Goal: Task Accomplishment & Management: Manage account settings

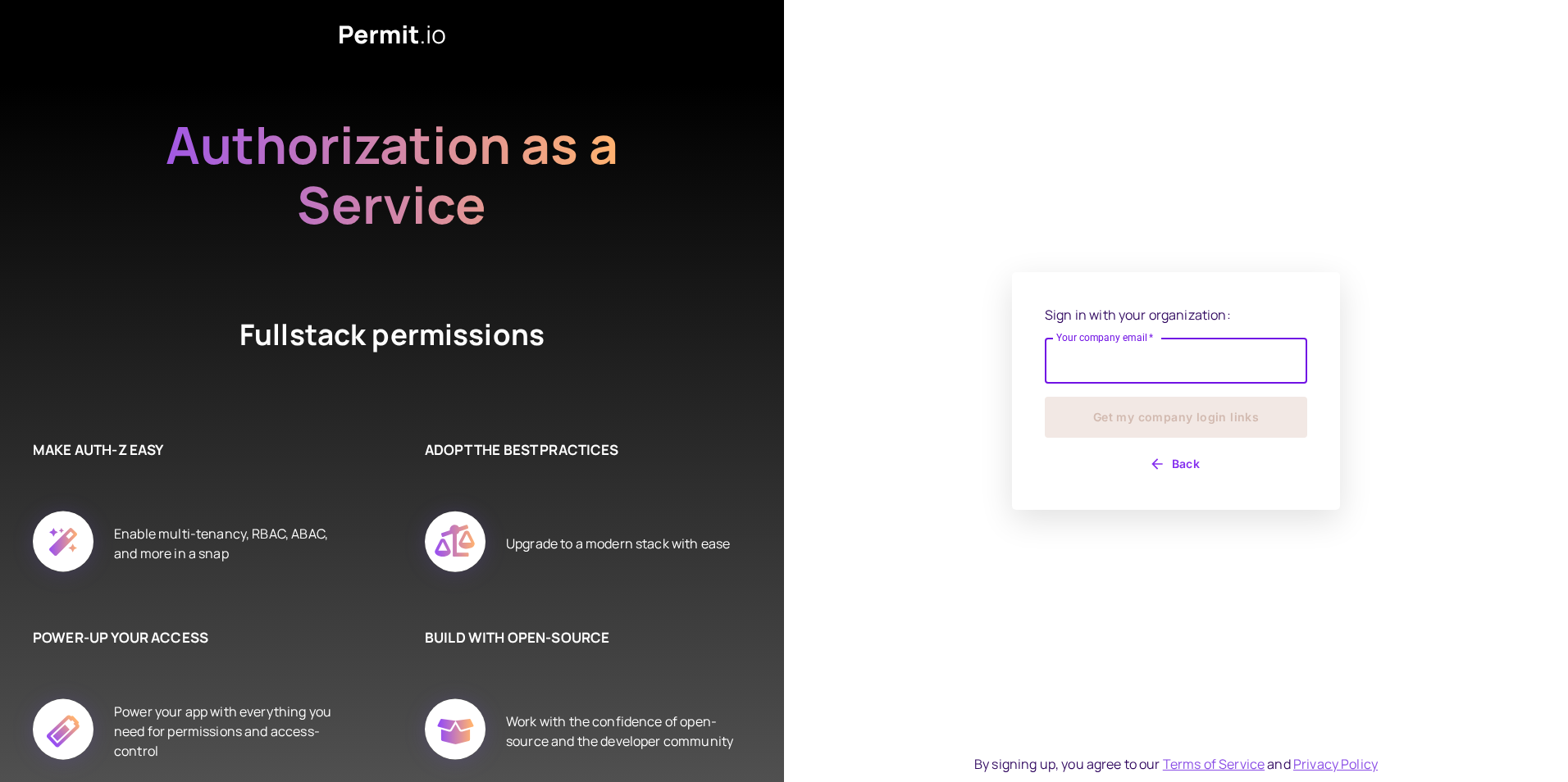
click at [1175, 373] on input "Your company email   *" at bounding box center [1176, 360] width 263 height 46
type input "**********"
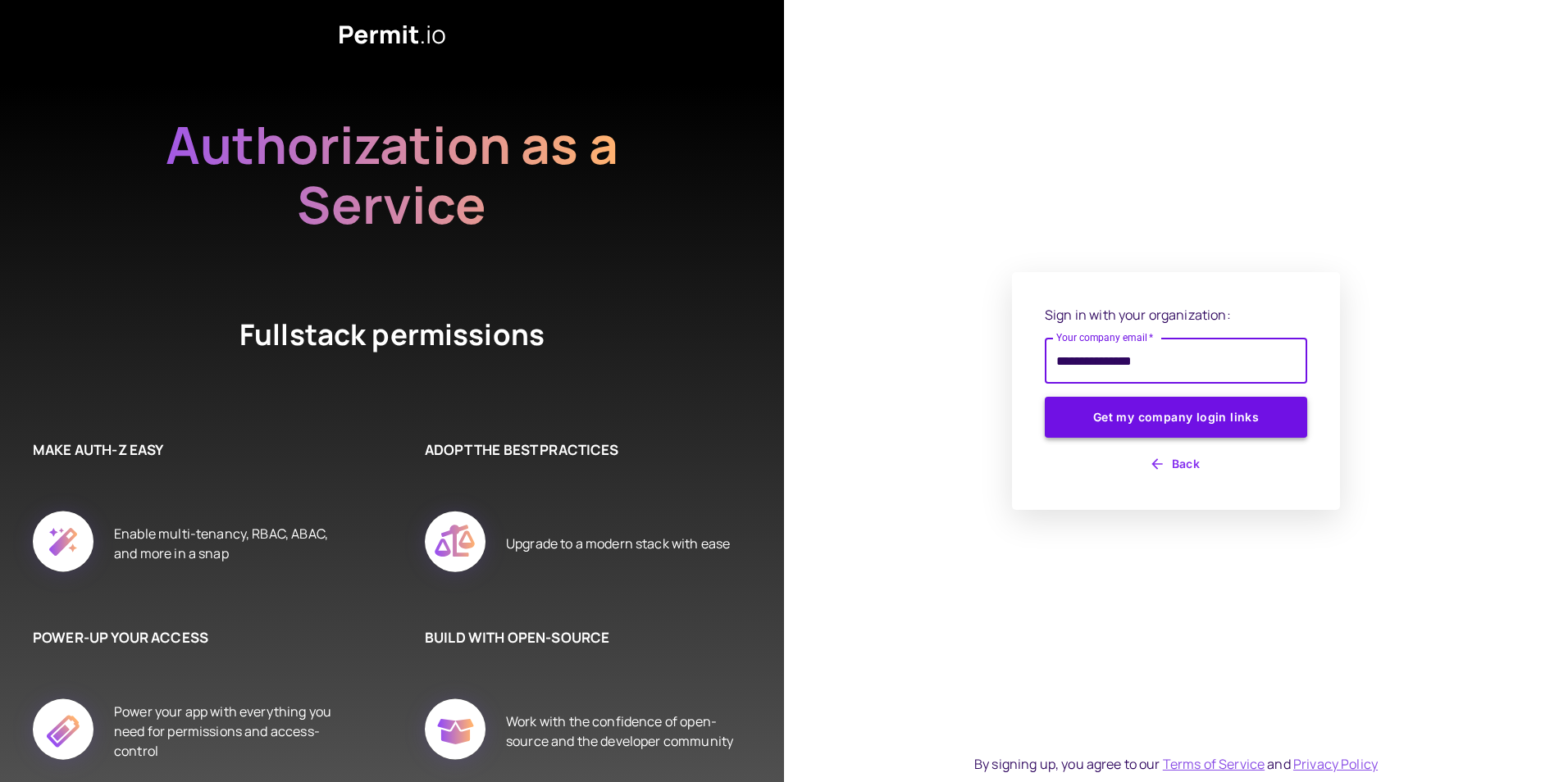
click at [1149, 411] on button "Get my company login links" at bounding box center [1176, 417] width 263 height 41
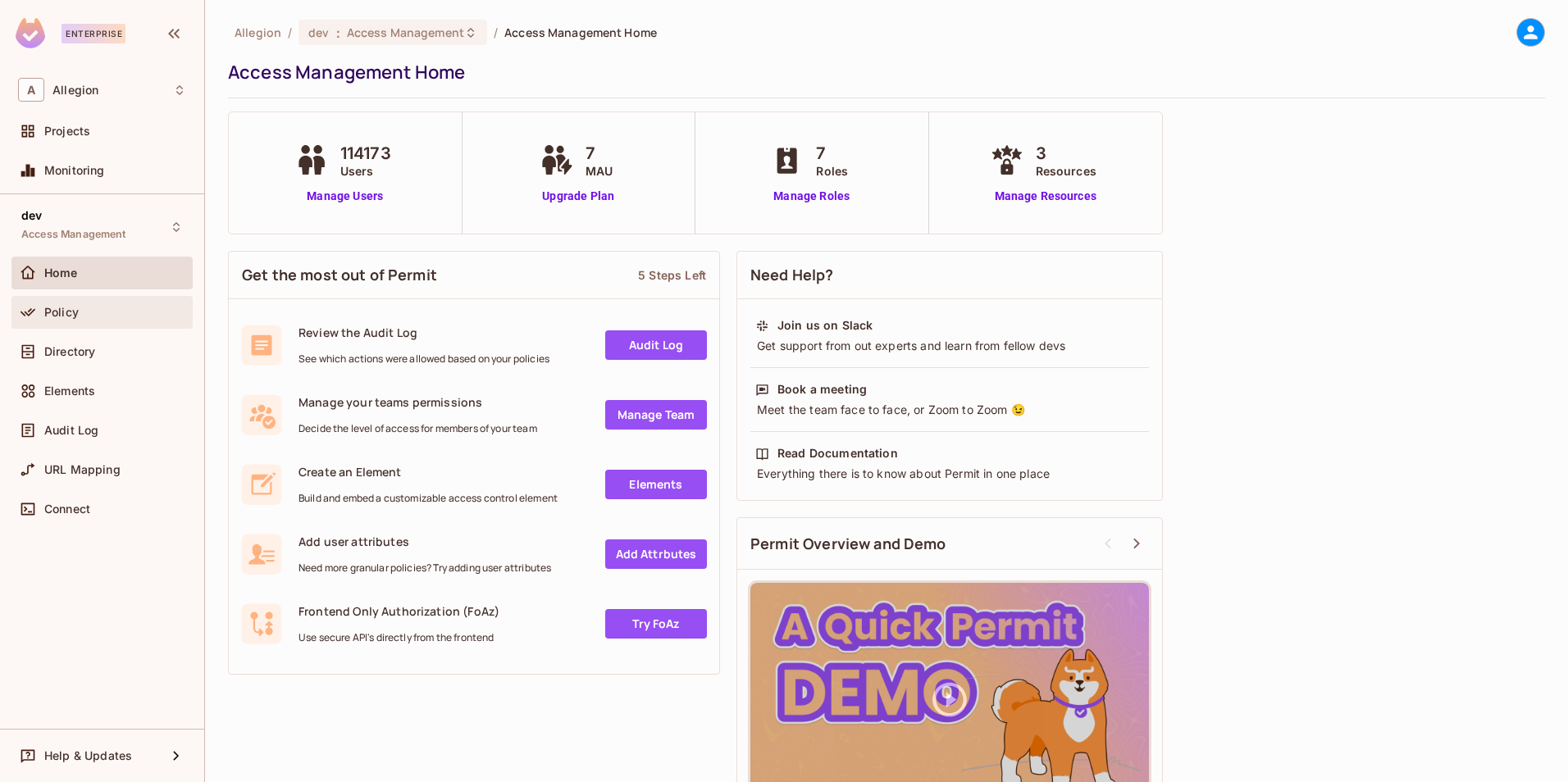
click at [85, 300] on div "Policy" at bounding box center [102, 312] width 181 height 33
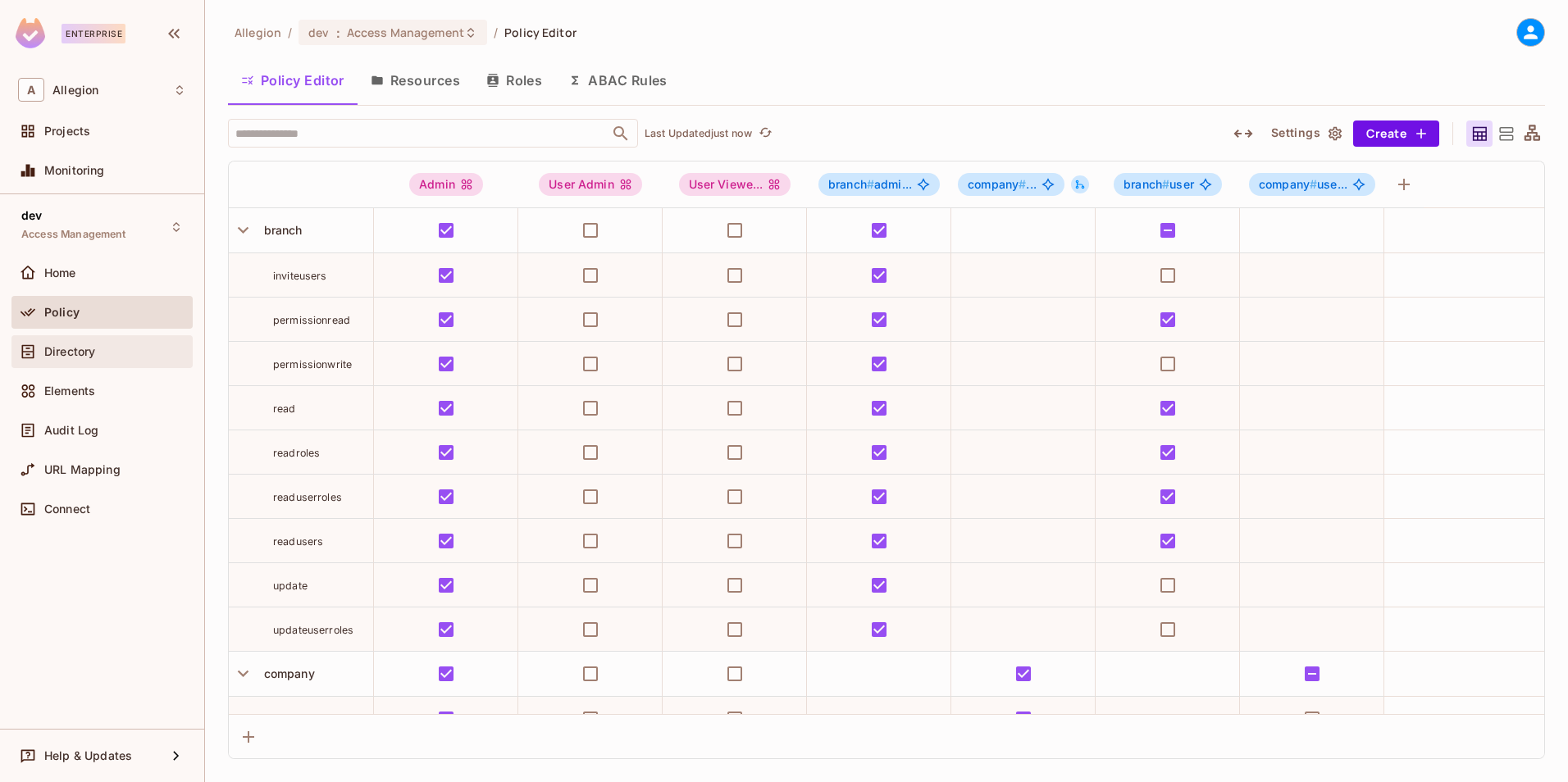
click at [93, 344] on div "Directory" at bounding box center [102, 352] width 168 height 20
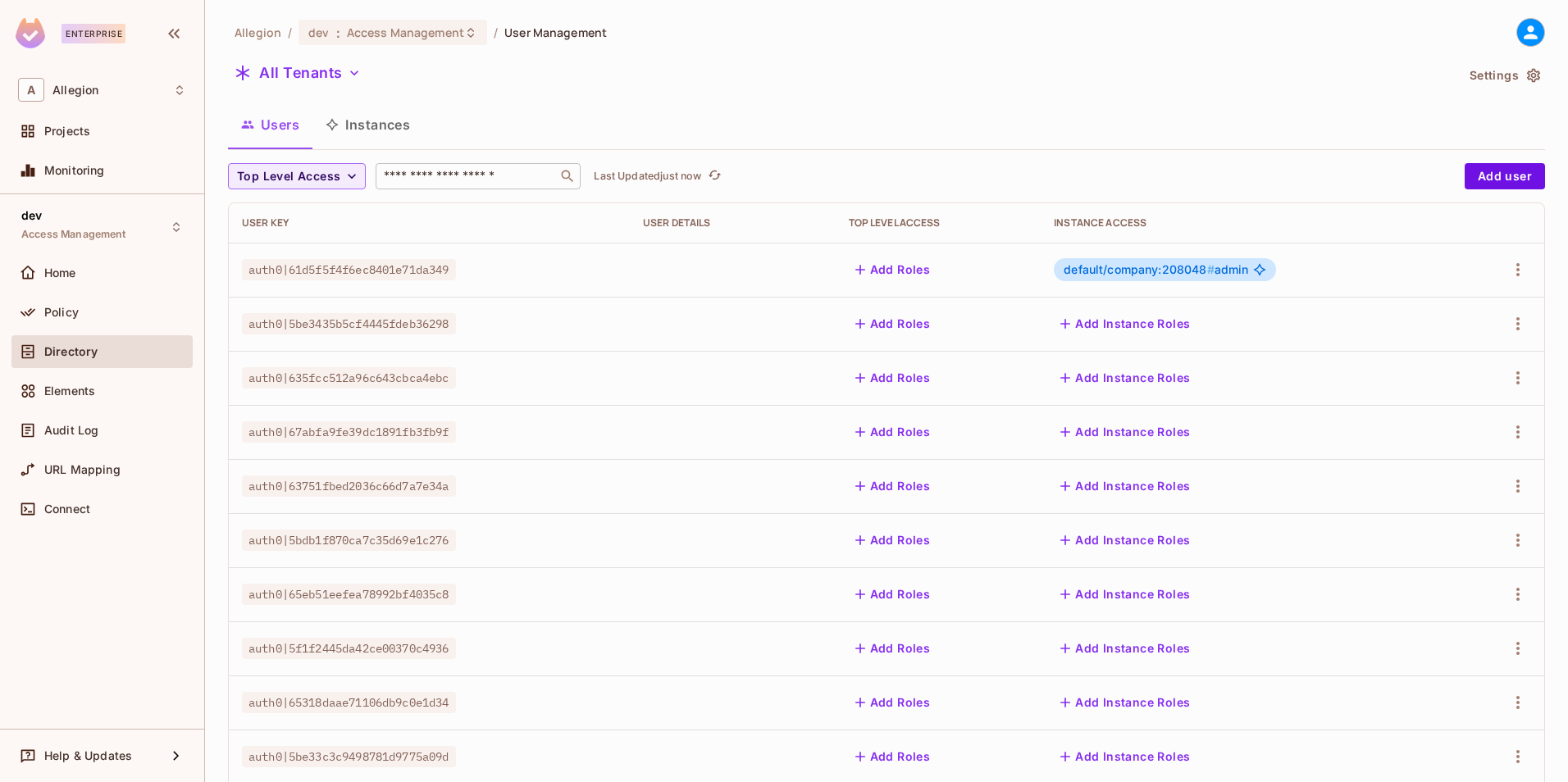
click at [426, 168] on input "text" at bounding box center [467, 176] width 172 height 16
type input "********"
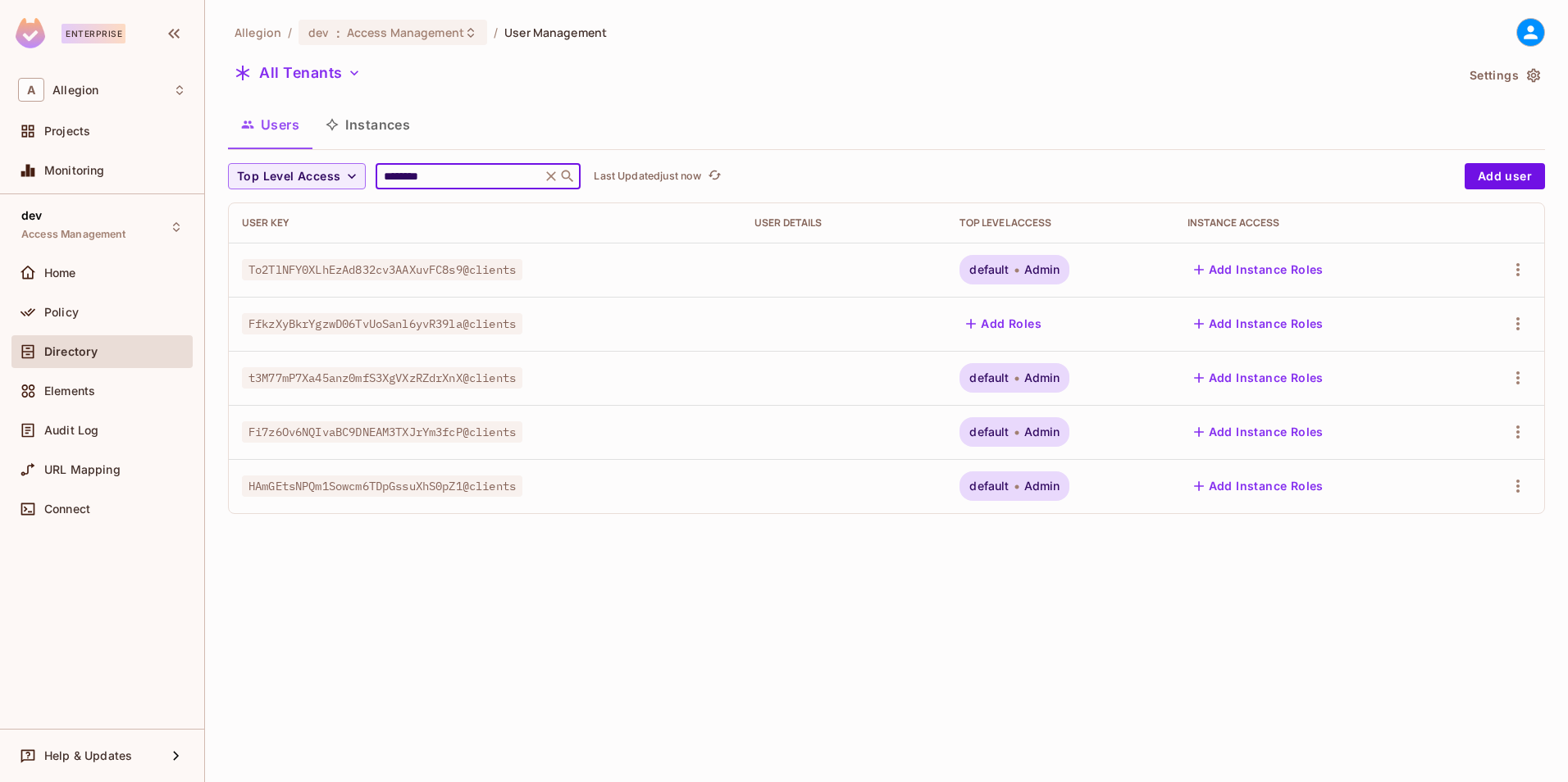
click at [376, 125] on button "Instances" at bounding box center [368, 125] width 111 height 41
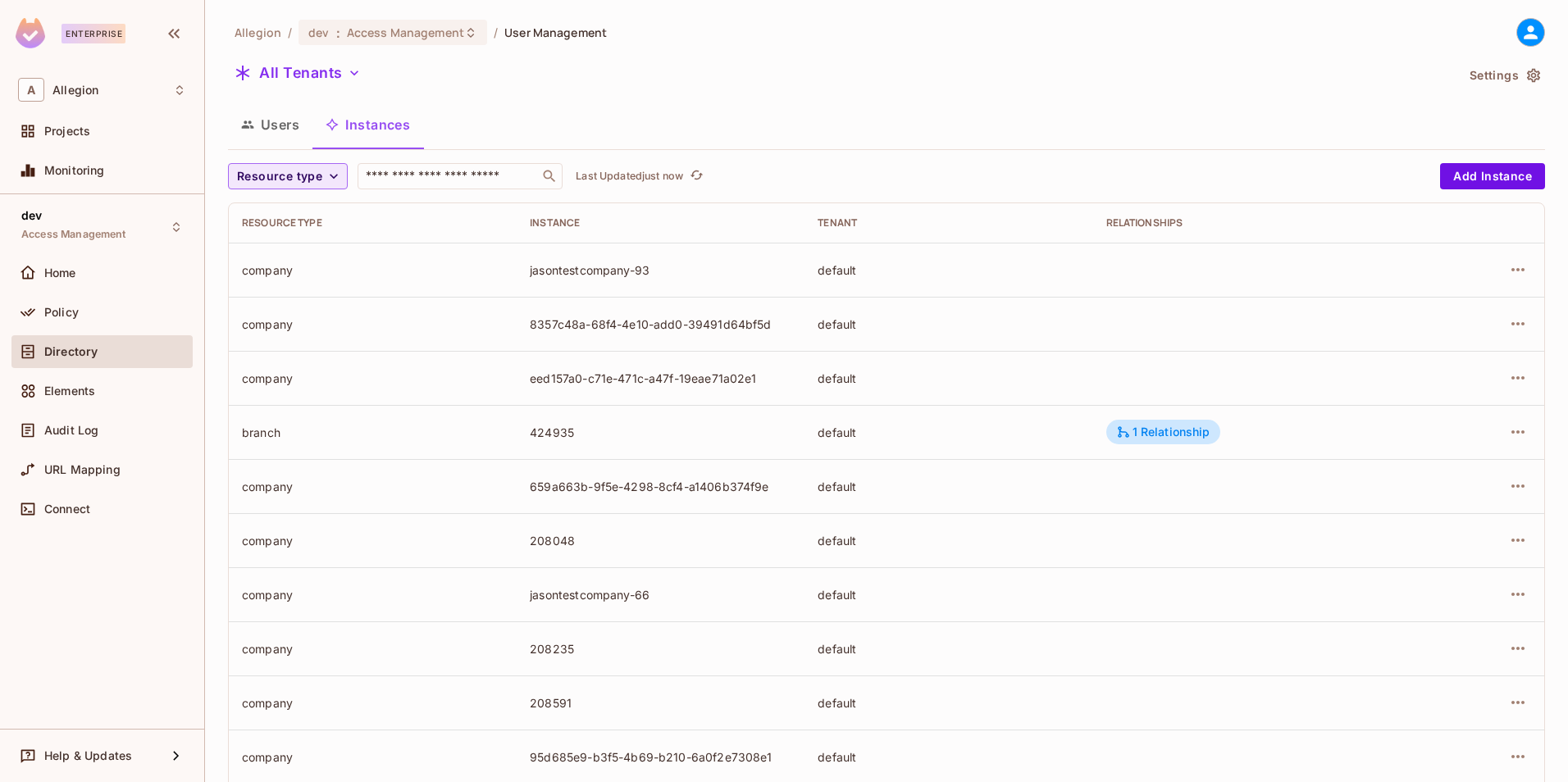
click at [332, 176] on icon "button" at bounding box center [333, 176] width 16 height 16
click at [826, 111] on div at bounding box center [784, 391] width 1568 height 782
click at [69, 300] on div "Policy" at bounding box center [102, 312] width 181 height 33
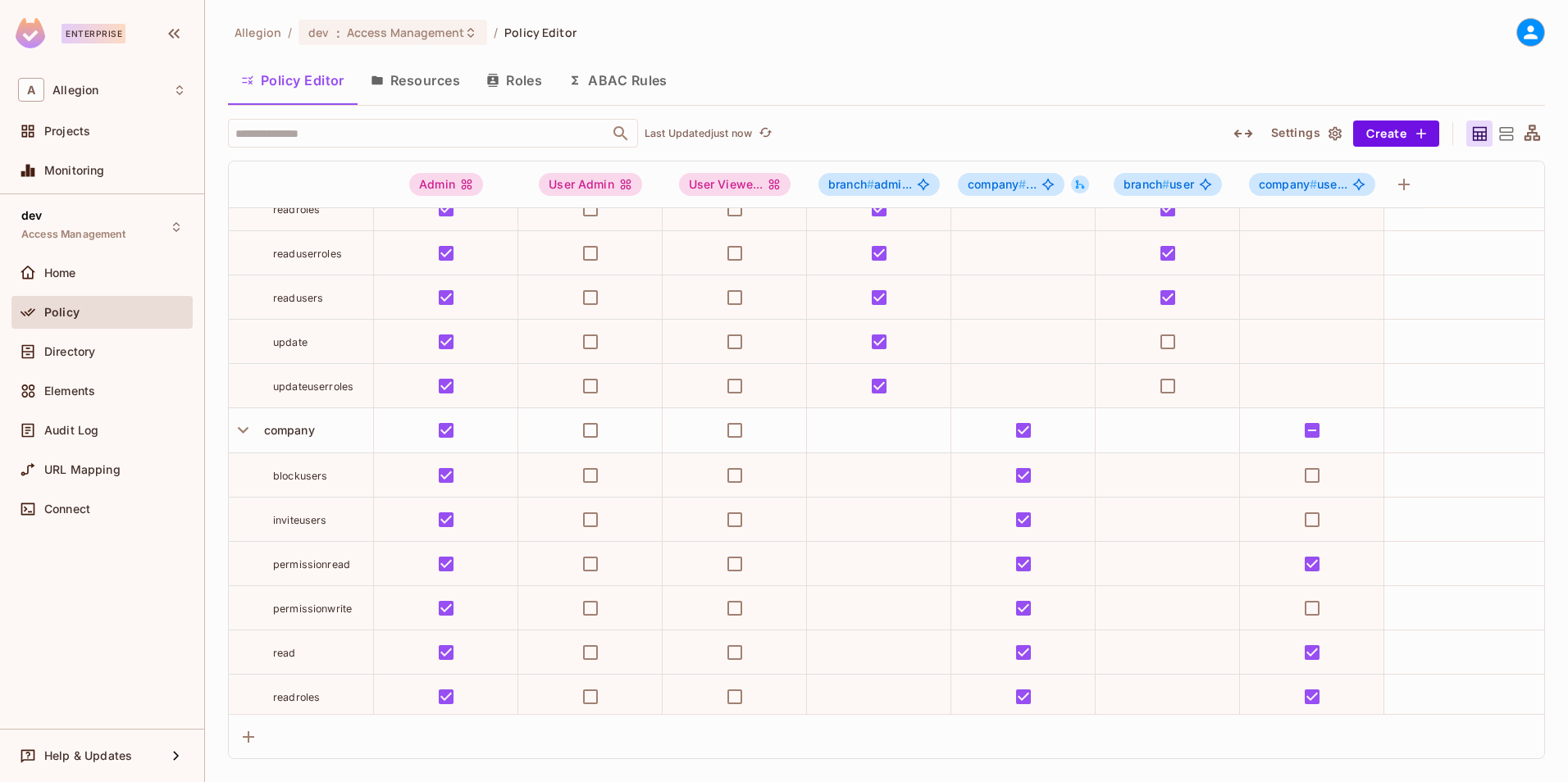
scroll to position [161, 0]
